Goal: Find specific page/section: Find specific page/section

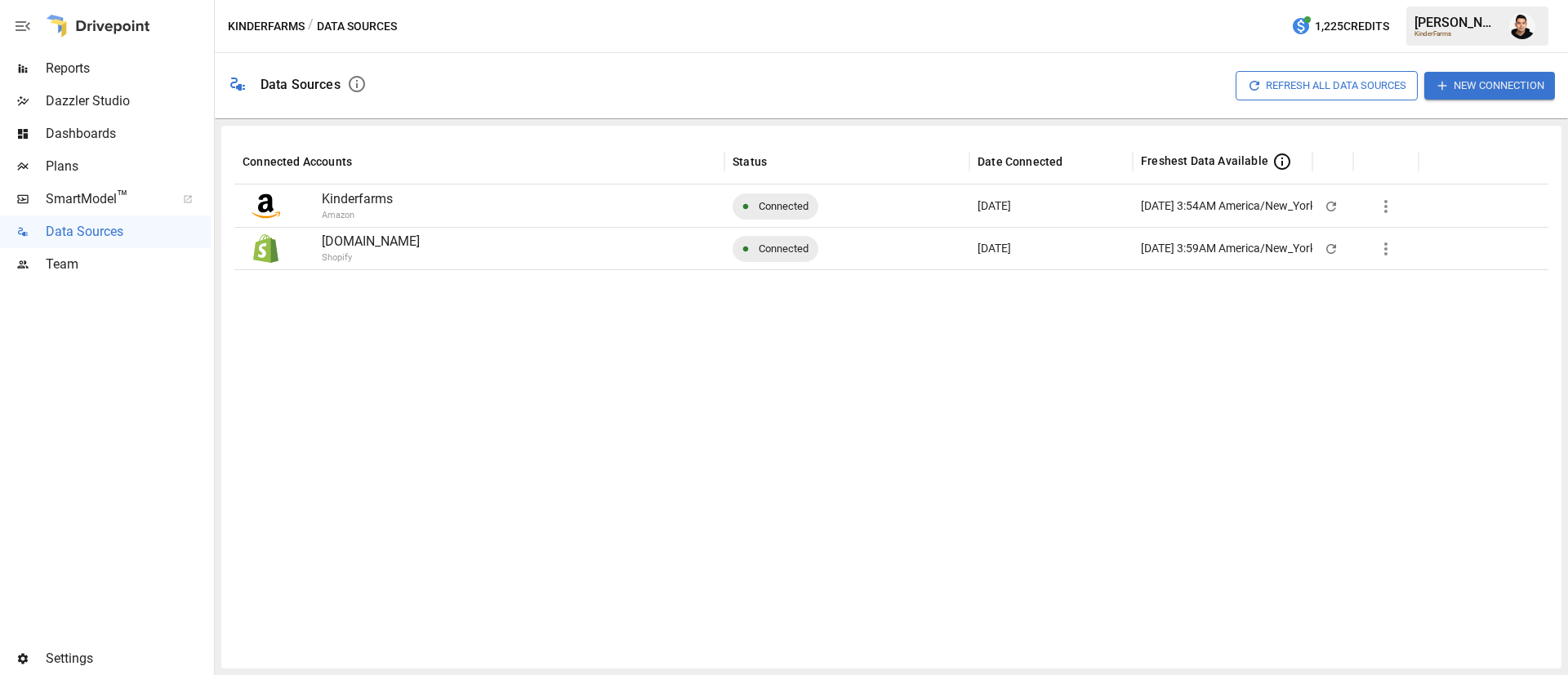
click at [140, 81] on div "Reports" at bounding box center [105, 69] width 210 height 33
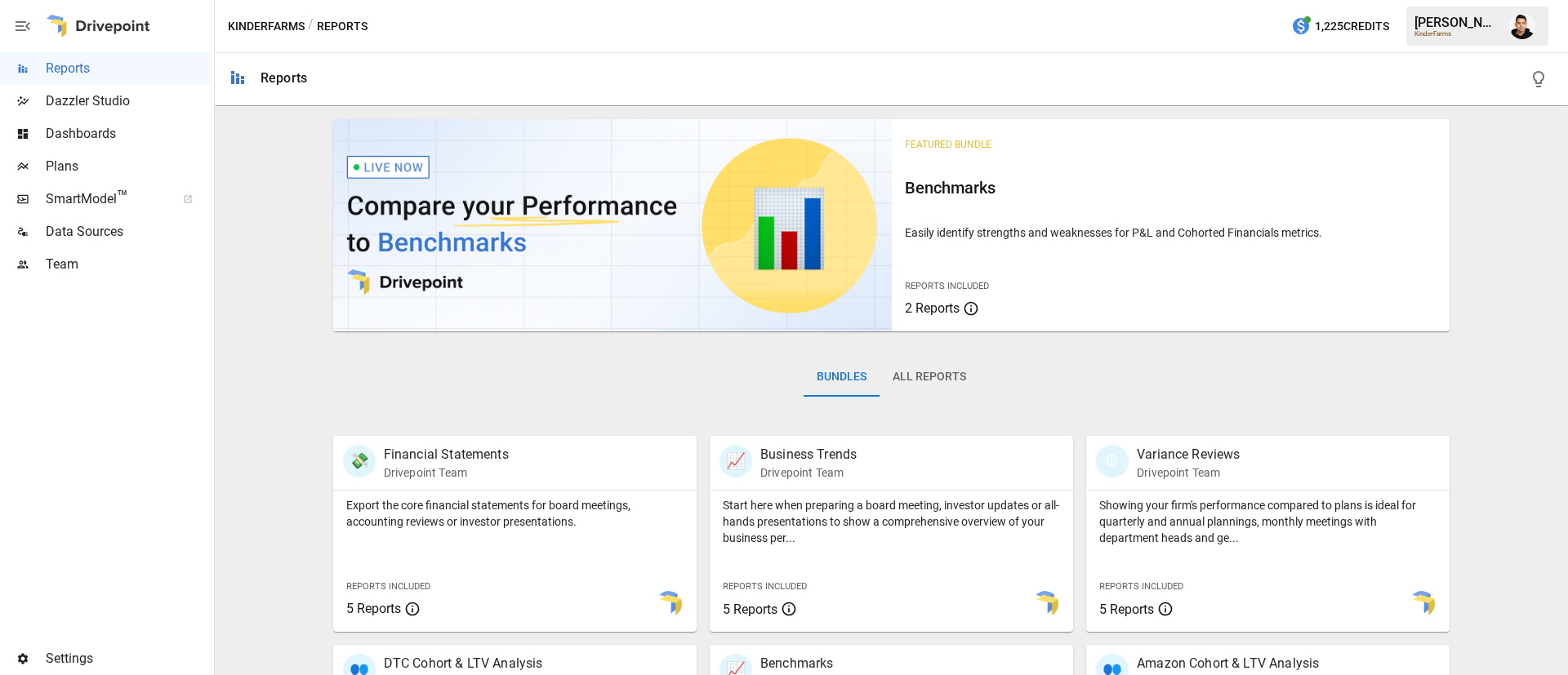
click at [79, 163] on span "Plans" at bounding box center [128, 166] width 165 height 20
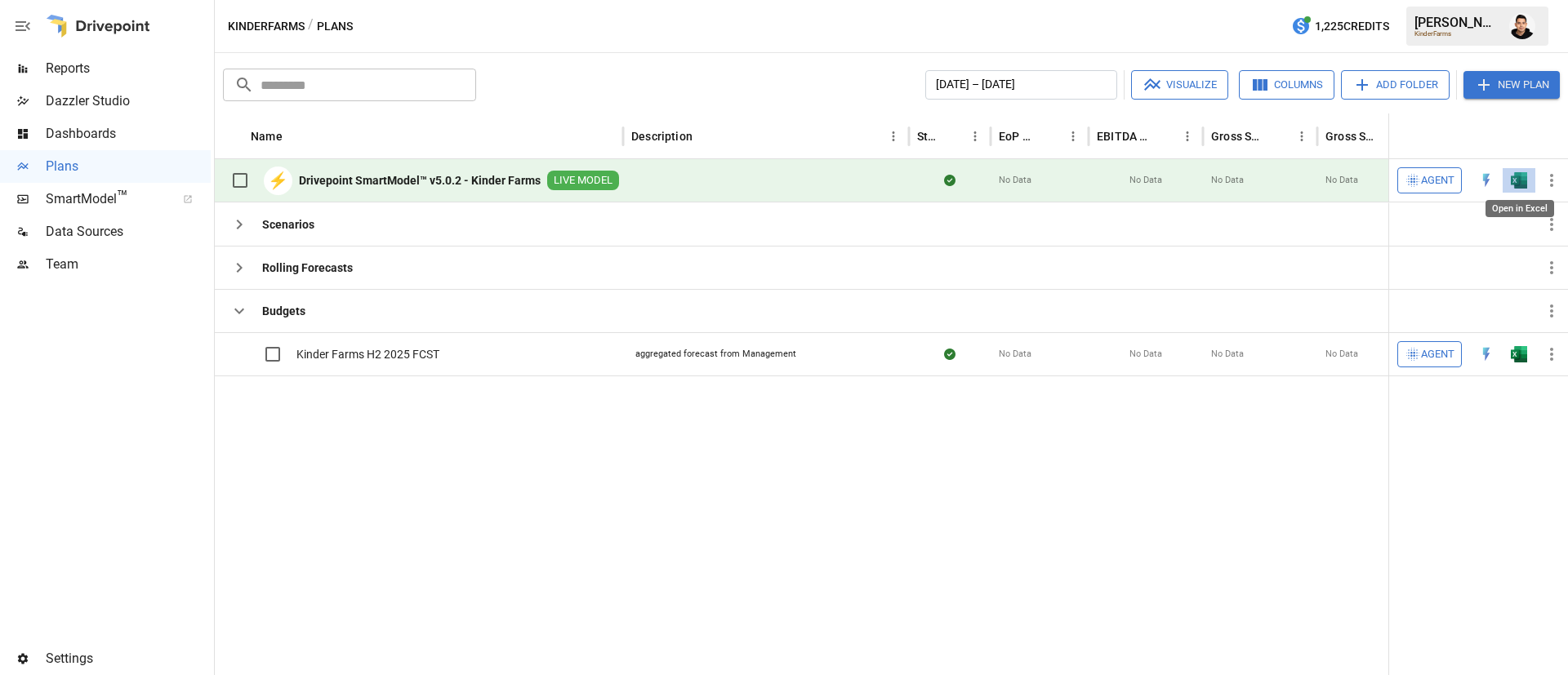
click at [1514, 184] on img "Open in Excel" at bounding box center [1519, 180] width 16 height 16
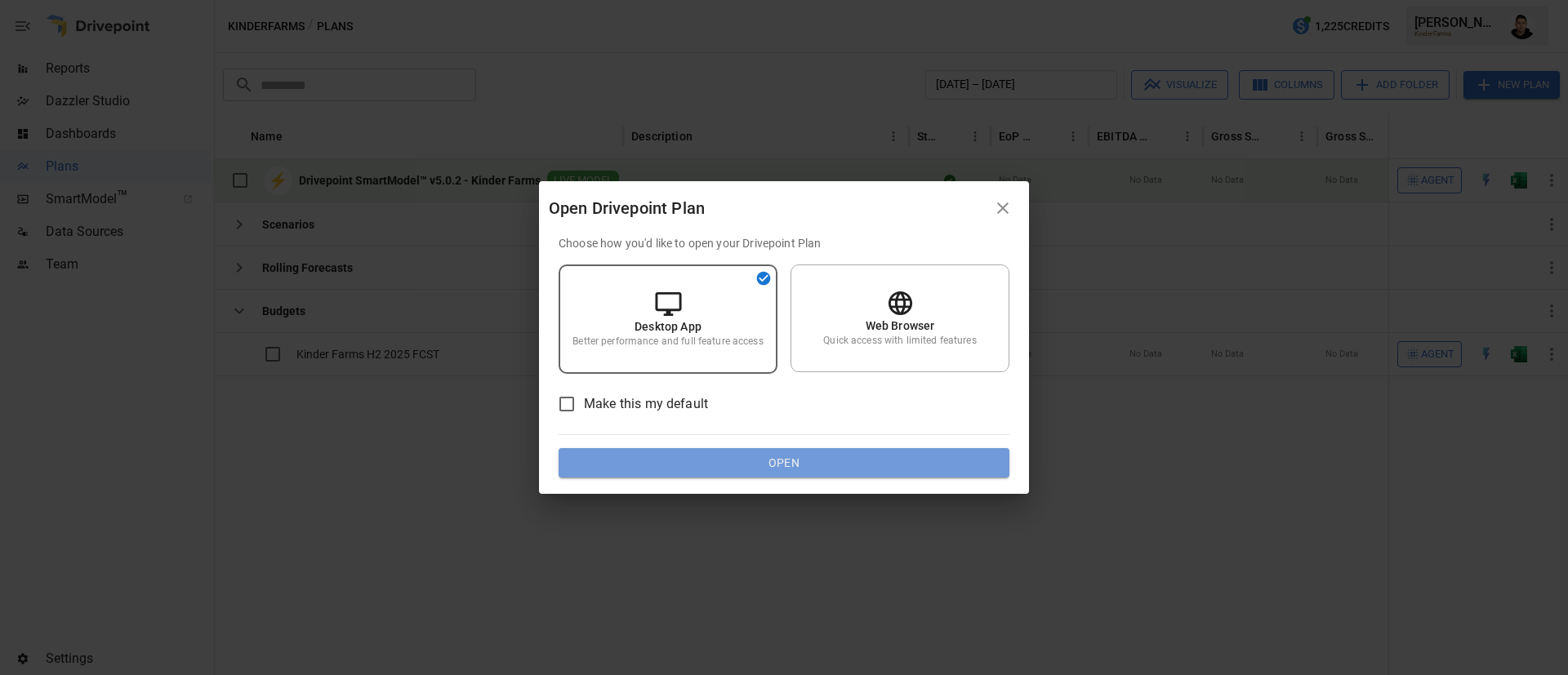
click at [782, 470] on button "Open" at bounding box center [784, 463] width 451 height 30
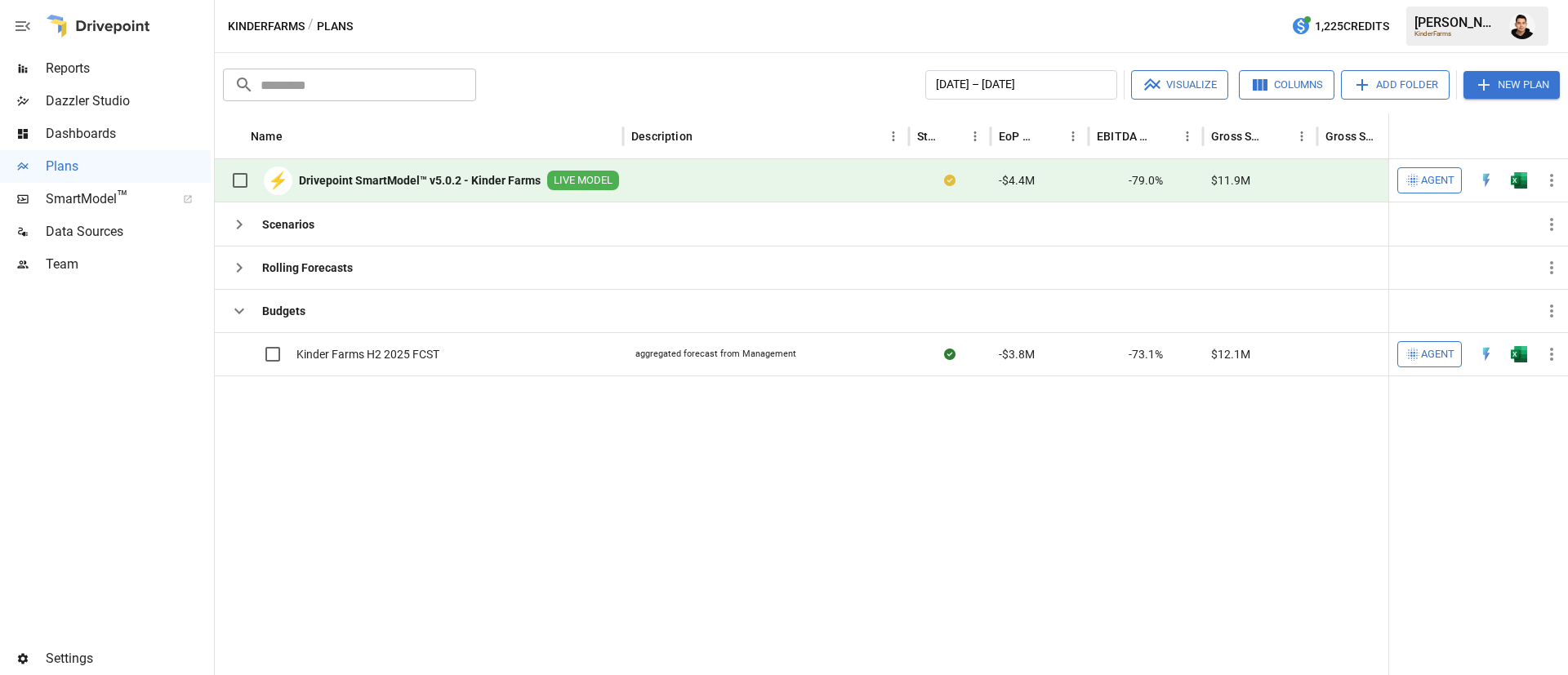
click at [1538, 15] on div at bounding box center [1522, 26] width 46 height 46
